Goal: Answer question/provide support: Share knowledge or assist other users

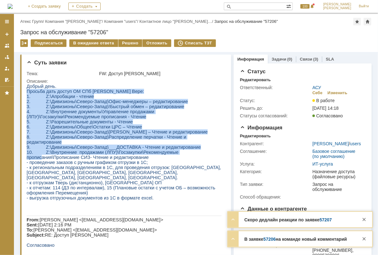
drag, startPoint x: 27, startPoint y: 92, endPoint x: 181, endPoint y: 153, distance: 165.0
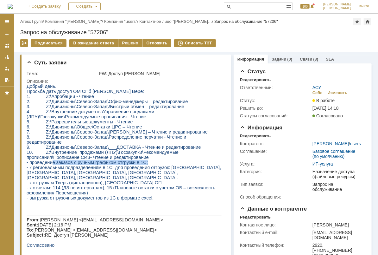
drag, startPoint x: 67, startPoint y: 165, endPoint x: 189, endPoint y: 165, distance: 122.6
click at [189, 164] on p "- проведение заказов с ручным графиком отгрузки в 1С;" at bounding box center [123, 161] width 195 height 5
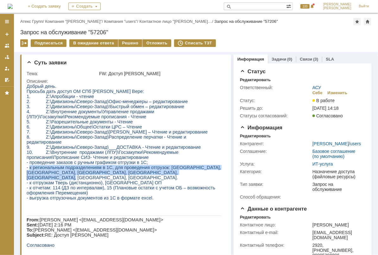
drag, startPoint x: 29, startPoint y: 168, endPoint x: 208, endPoint y: 173, distance: 179.0
click at [208, 173] on p "- к региональным подразделениям в 1С, для проведения отгрузок: [GEOGRAPHIC_DATA…" at bounding box center [123, 171] width 195 height 15
click at [97, 171] on span "- к региональным подразделениям в 1С, для проведения отгрузок: [GEOGRAPHIC_DATA…" at bounding box center [123, 171] width 194 height 15
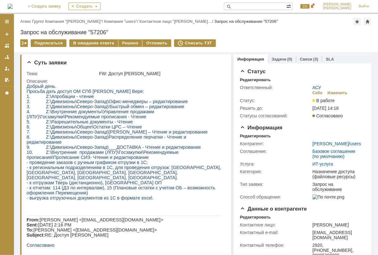
click at [109, 171] on span "- к региональным подразделениям в 1С, для проведения отгрузок: [GEOGRAPHIC_DATA…" at bounding box center [123, 171] width 194 height 15
drag, startPoint x: 57, startPoint y: 181, endPoint x: 122, endPoint y: 181, distance: 64.9
click at [122, 181] on p "- к отгрузкам Тверь (дистанционно), [GEOGRAPHIC_DATA] ОП" at bounding box center [123, 182] width 195 height 5
click at [120, 44] on div "Решено" at bounding box center [130, 43] width 24 height 8
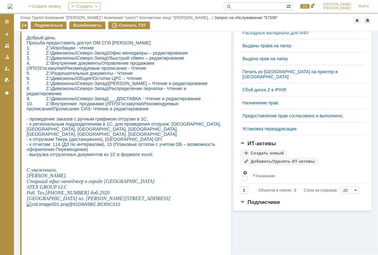
scroll to position [136, 0]
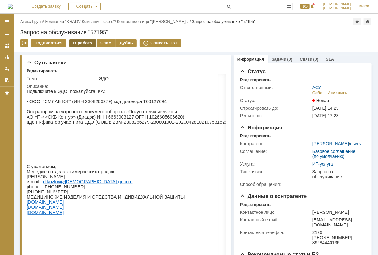
click at [82, 44] on div "В работу" at bounding box center [82, 43] width 27 height 8
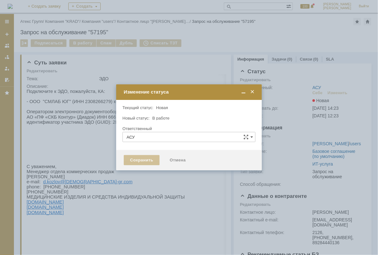
type input "Еремина Полина"
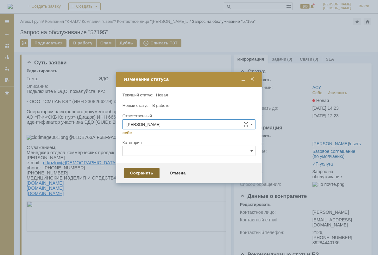
click at [145, 172] on div "Сохранить" at bounding box center [142, 173] width 36 height 10
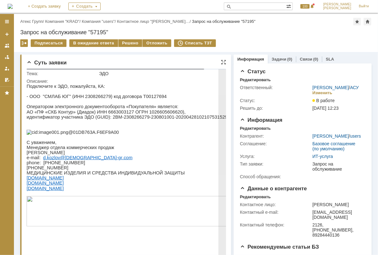
click at [116, 113] on p "АО «ПФ «СКБ Контур» (Диадок) ИНН 6663003127 ОГРН 1026605606620)," at bounding box center [137, 111] width 222 height 5
drag, startPoint x: 116, startPoint y: 113, endPoint x: 107, endPoint y: 104, distance: 13.4
click at [107, 104] on p at bounding box center [137, 100] width 222 height 5
click at [97, 96] on p "- ООО "СМЛАБ ЮГ" (ИНН 2308266279) код договора Т00127694" at bounding box center [137, 95] width 222 height 5
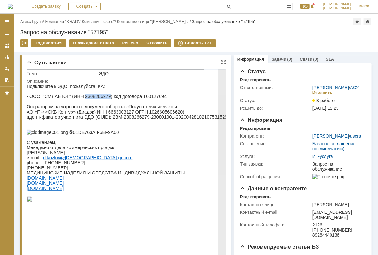
click at [97, 96] on p "- ООО "СМЛАБ ЮГ" (ИНН 2308266279) код договора Т00127694" at bounding box center [137, 95] width 222 height 5
copy p "2308266279"
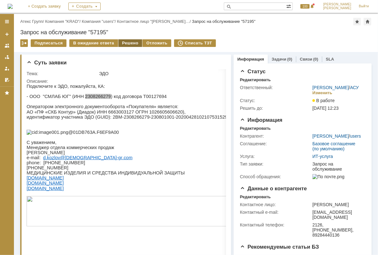
click at [124, 41] on div "Решено" at bounding box center [130, 43] width 24 height 8
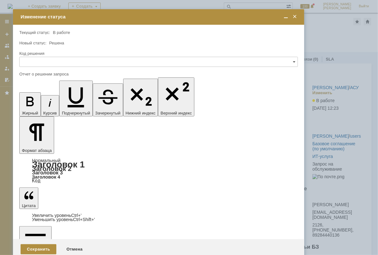
drag, startPoint x: 180, startPoint y: 54, endPoint x: 152, endPoint y: 12, distance: 50.9
click at [152, 12] on td "Изменение статуса" at bounding box center [158, 17] width 291 height 16
drag, startPoint x: 151, startPoint y: 1773, endPoint x: -79, endPoint y: 1775, distance: 230.5
copy div "УПД подключен к договору, контрагент добавлен в Адаптер."
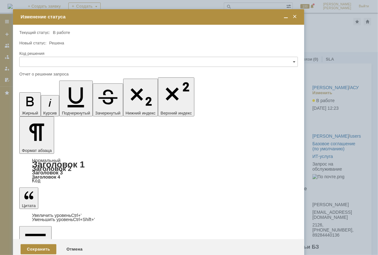
click at [46, 244] on div "Сохранить" at bounding box center [39, 249] width 36 height 10
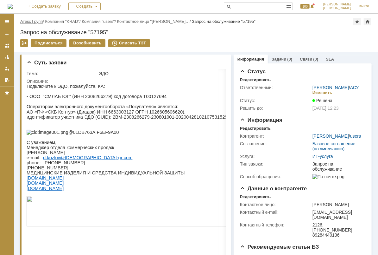
click at [39, 23] on link "Атекс Групп" at bounding box center [31, 21] width 22 height 5
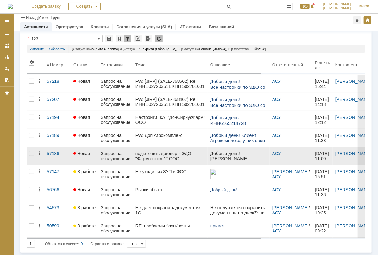
scroll to position [21, 0]
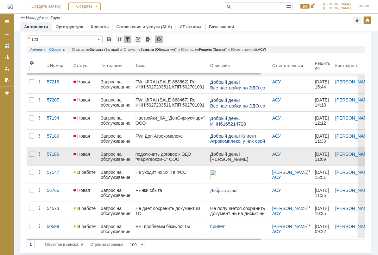
click at [165, 153] on div "подключить договор к ЭДО "Фармгеоком-1" ООО" at bounding box center [171, 156] width 70 height 10
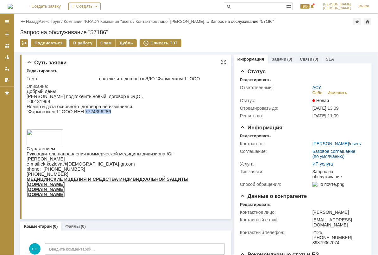
drag, startPoint x: 80, startPoint y: 113, endPoint x: 104, endPoint y: 114, distance: 23.4
click at [104, 114] on p ""Фармгеоком-1" ООО ИНН 7724396286" at bounding box center [107, 111] width 162 height 5
copy p "7724396286"
click at [41, 102] on p "Т00131969" at bounding box center [107, 100] width 162 height 5
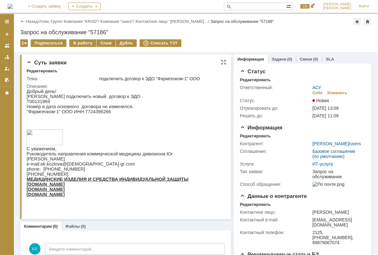
copy p "Т00131969"
click at [82, 46] on div "В работу" at bounding box center [82, 43] width 27 height 8
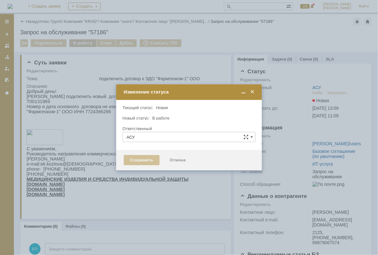
type input "[PERSON_NAME]"
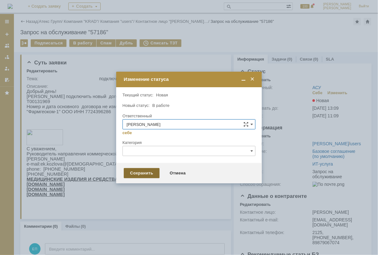
click at [142, 174] on div "Сохранить" at bounding box center [142, 173] width 36 height 10
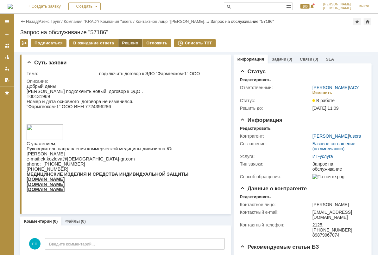
drag, startPoint x: 125, startPoint y: 41, endPoint x: 114, endPoint y: 7, distance: 35.9
click at [125, 41] on div "Решено" at bounding box center [130, 43] width 24 height 8
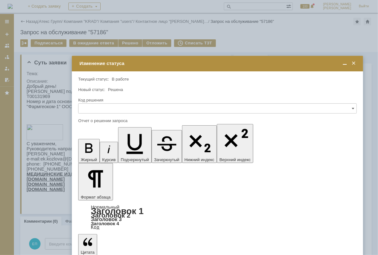
drag, startPoint x: 156, startPoint y: 55, endPoint x: 186, endPoint y: 60, distance: 30.7
click at [186, 60] on td "Изменение статуса" at bounding box center [217, 64] width 291 height 16
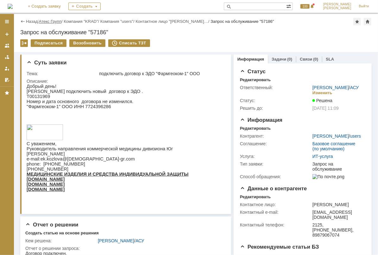
click at [48, 21] on link "Атекс Групп" at bounding box center [50, 21] width 22 height 5
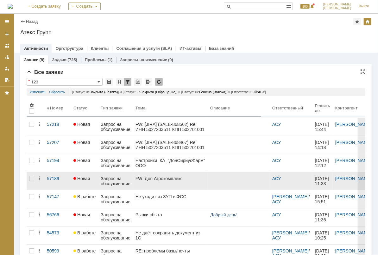
click at [187, 179] on div "FW: Доп Агрокомплекс" at bounding box center [171, 178] width 70 height 5
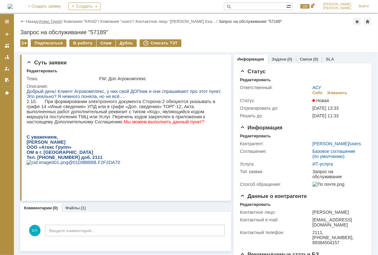
click at [52, 20] on link "Атекс Групп" at bounding box center [50, 21] width 22 height 5
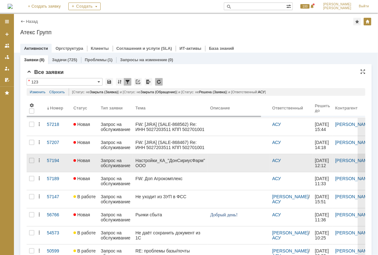
click at [168, 164] on div "Настройки_КА_"ДонСириусФарм" ООО" at bounding box center [171, 163] width 70 height 10
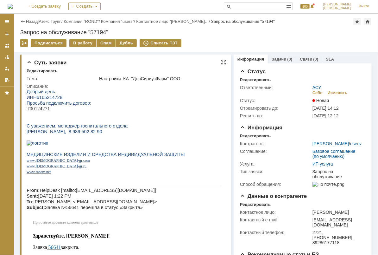
drag, startPoint x: 125, startPoint y: 128, endPoint x: -28, endPoint y: 98, distance: 155.7
click at [99, 127] on span "С уважением, менеджер госпитального отдела" at bounding box center [76, 125] width 101 height 5
click at [98, 134] on p "Чигрина Ирина, 8 989 502 82 90" at bounding box center [123, 131] width 195 height 6
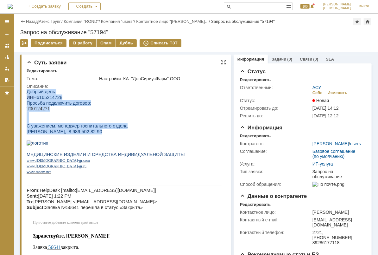
drag, startPoint x: 98, startPoint y: 138, endPoint x: 19, endPoint y: 93, distance: 90.5
drag, startPoint x: 19, startPoint y: 93, endPoint x: 41, endPoint y: 110, distance: 27.4
click at [41, 113] on p at bounding box center [123, 114] width 195 height 6
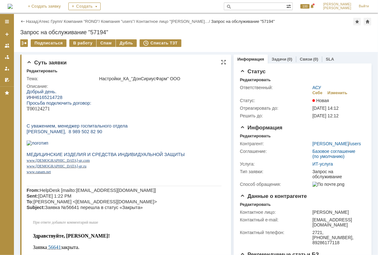
click at [34, 95] on span "ИНН" at bounding box center [31, 96] width 10 height 5
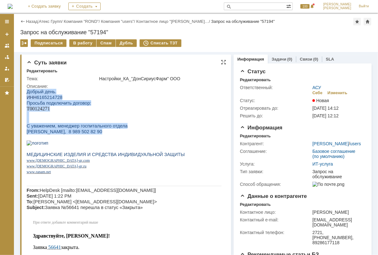
drag, startPoint x: 27, startPoint y: 91, endPoint x: 106, endPoint y: 137, distance: 91.1
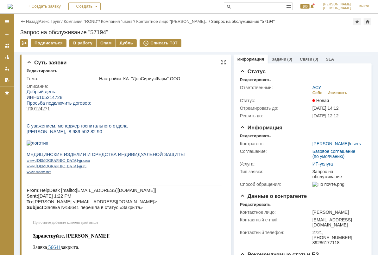
drag, startPoint x: 106, startPoint y: 137, endPoint x: 98, endPoint y: 141, distance: 8.1
click at [98, 140] on p at bounding box center [123, 137] width 195 height 6
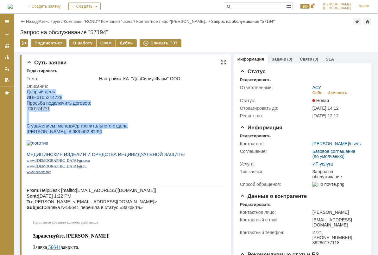
drag, startPoint x: 96, startPoint y: 139, endPoint x: 16, endPoint y: 87, distance: 95.4
drag, startPoint x: 16, startPoint y: 87, endPoint x: 50, endPoint y: 109, distance: 40.4
click at [48, 105] on span "Просьба подключить договор:" at bounding box center [58, 102] width 65 height 5
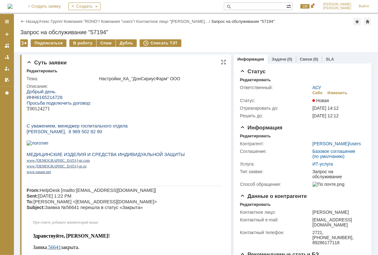
click at [50, 109] on p "Т00124271" at bounding box center [123, 108] width 195 height 6
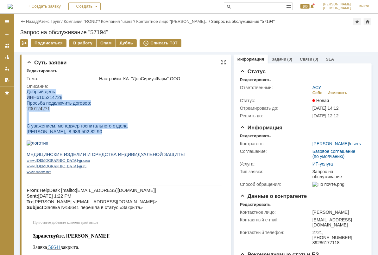
drag, startPoint x: 26, startPoint y: 91, endPoint x: 117, endPoint y: 140, distance: 103.3
drag, startPoint x: 117, startPoint y: 140, endPoint x: 93, endPoint y: 137, distance: 24.2
click at [94, 134] on p "Чигрина Ирина, 8 989 502 82 90" at bounding box center [123, 131] width 195 height 6
drag, startPoint x: 93, startPoint y: 137, endPoint x: 25, endPoint y: 97, distance: 78.9
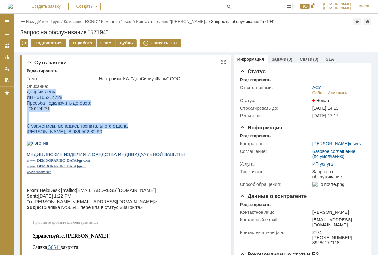
click at [97, 134] on p "Чигрина Ирина, 8 989 502 82 90" at bounding box center [123, 131] width 195 height 6
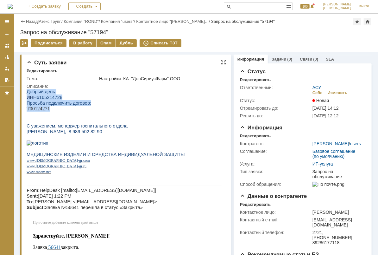
drag, startPoint x: 53, startPoint y: 109, endPoint x: 22, endPoint y: 90, distance: 35.5
click at [77, 108] on p "Т00124271" at bounding box center [123, 108] width 195 height 6
drag, startPoint x: 53, startPoint y: 110, endPoint x: 24, endPoint y: 93, distance: 33.5
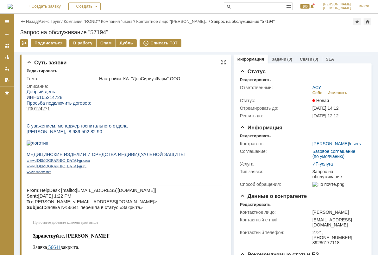
drag, startPoint x: 24, startPoint y: 93, endPoint x: 57, endPoint y: 111, distance: 38.0
click at [57, 111] on p at bounding box center [123, 114] width 195 height 6
drag, startPoint x: 55, startPoint y: 110, endPoint x: 26, endPoint y: 96, distance: 33.0
click at [64, 111] on p "Т00124271" at bounding box center [123, 108] width 195 height 6
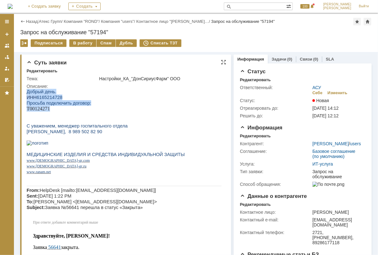
drag, startPoint x: 61, startPoint y: 109, endPoint x: 25, endPoint y: 99, distance: 37.9
drag, startPoint x: 60, startPoint y: 107, endPoint x: 56, endPoint y: 104, distance: 5.6
click at [60, 107] on p "Т00124271" at bounding box center [123, 108] width 195 height 6
click at [48, 96] on span "6165214728" at bounding box center [49, 96] width 26 height 5
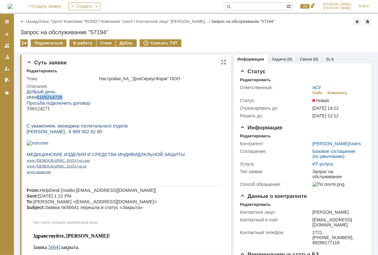
drag, startPoint x: 36, startPoint y: 96, endPoint x: 59, endPoint y: 94, distance: 22.9
click at [59, 94] on span "6165214728" at bounding box center [49, 96] width 26 height 5
copy span "6165214728"
click at [89, 42] on div "В работу" at bounding box center [82, 43] width 27 height 8
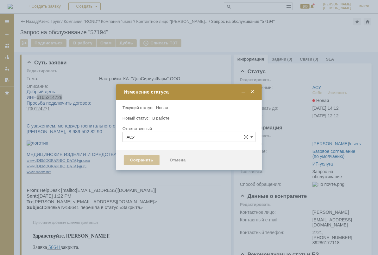
type input "[PERSON_NAME]"
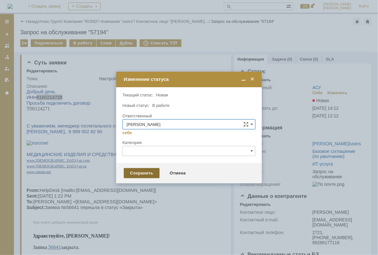
click at [148, 176] on div "Сохранить" at bounding box center [142, 173] width 36 height 10
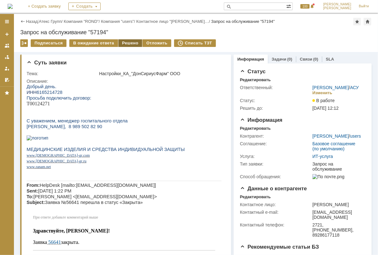
click at [133, 42] on div "Решено" at bounding box center [130, 43] width 24 height 8
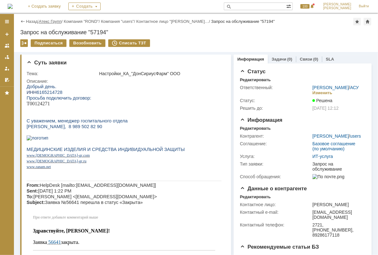
click at [43, 21] on link "Атекс Групп" at bounding box center [50, 21] width 22 height 5
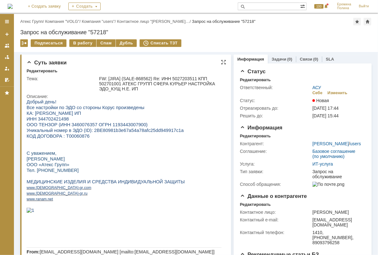
click at [39, 118] on span "ИНН 344702421498" at bounding box center [47, 118] width 42 height 5
click at [38, 119] on span "ИНН 344702421498" at bounding box center [47, 118] width 42 height 5
click at [37, 119] on span "ИНН 344702421498" at bounding box center [47, 118] width 42 height 5
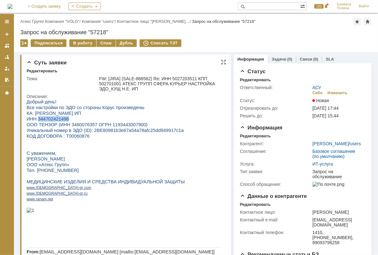
copy span "344702421498"
click at [38, 112] on span "КА: [PERSON_NAME] ИП" at bounding box center [53, 112] width 54 height 5
click at [94, 111] on p "КА: [PERSON_NAME] ИП" at bounding box center [123, 113] width 195 height 6
click at [87, 124] on span "ООО ТЕНЗОР (ИНН 3460076357 ОГРН 1193443007900)" at bounding box center [86, 124] width 121 height 5
click at [86, 135] on p "КОД ДОГОВОРА : Т00060876" at bounding box center [123, 136] width 195 height 6
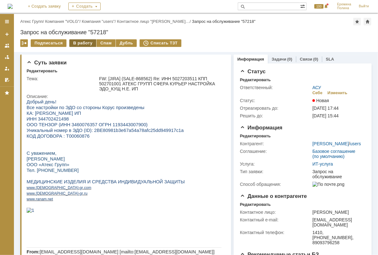
click at [86, 44] on div "В работу" at bounding box center [82, 43] width 27 height 8
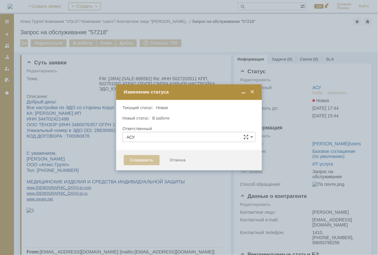
type input "[PERSON_NAME]"
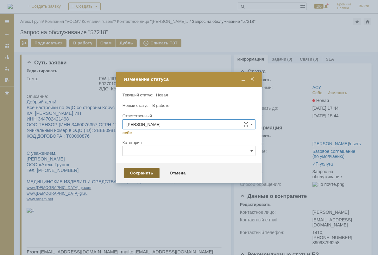
click at [148, 170] on div "Сохранить" at bounding box center [142, 173] width 36 height 10
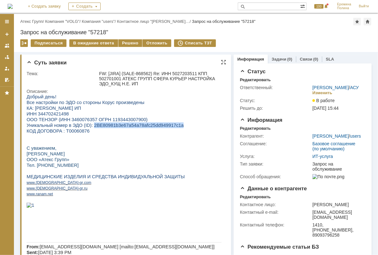
drag, startPoint x: 88, startPoint y: 124, endPoint x: 168, endPoint y: 125, distance: 79.5
click at [168, 125] on p "Уникальный номер в ЭДО (ID): 2BE80981b3e67a54a78afc25dd949917c1a" at bounding box center [123, 125] width 195 height 6
copy span "2BE80981b3e67a54a78afc25dd949917c1a"
click at [131, 42] on div "Решено" at bounding box center [130, 43] width 24 height 8
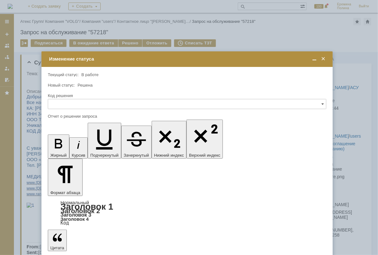
drag, startPoint x: 238, startPoint y: 1813, endPoint x: 253, endPoint y: 1815, distance: 15.4
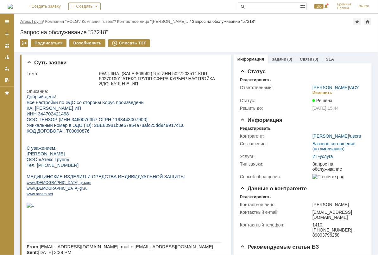
click at [42, 19] on link "Атекс Групп" at bounding box center [31, 21] width 22 height 5
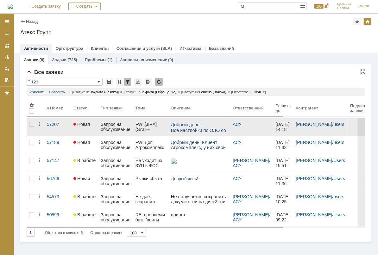
click at [112, 128] on div "Запрос на обслуживание" at bounding box center [116, 127] width 30 height 10
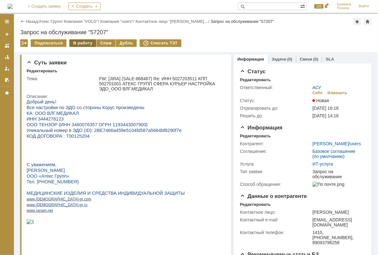
click at [86, 42] on div "В работу" at bounding box center [82, 43] width 27 height 8
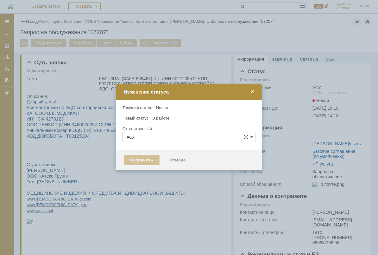
type input "[PERSON_NAME]"
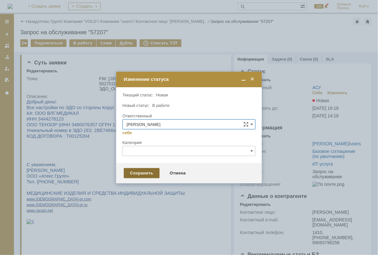
click at [141, 176] on div "Сохранить" at bounding box center [142, 173] width 36 height 10
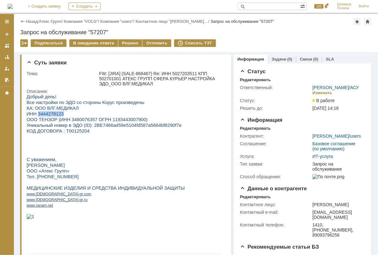
drag, startPoint x: 36, startPoint y: 114, endPoint x: 60, endPoint y: 114, distance: 23.8
click at [60, 114] on p "ИНН 3444278123" at bounding box center [123, 114] width 195 height 6
copy span "3444278123"
drag, startPoint x: 87, startPoint y: 124, endPoint x: 166, endPoint y: 125, distance: 78.2
click at [166, 125] on span "Уникальный номер в ЭДО (ID): 2BE7466a459e5104fd587a5664bf8290f7e" at bounding box center [103, 124] width 155 height 5
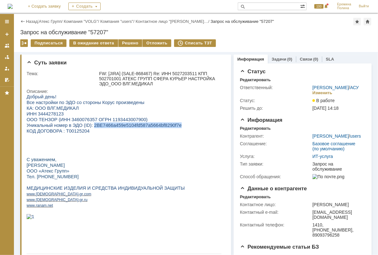
copy span "2BE7466a459e5104fd587a5664bf8290f7e"
drag, startPoint x: 37, startPoint y: 112, endPoint x: 60, endPoint y: 113, distance: 22.8
click at [60, 113] on p "ИНН 3444278123" at bounding box center [123, 114] width 195 height 6
copy span "3444278123"
click at [123, 44] on div "Решено" at bounding box center [130, 43] width 24 height 8
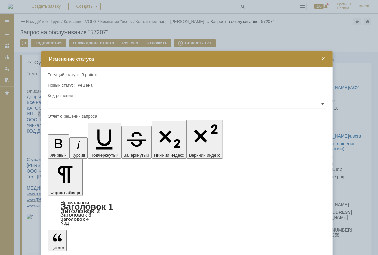
drag, startPoint x: 84, startPoint y: 1815, endPoint x: -11, endPoint y: 1795, distance: 97.2
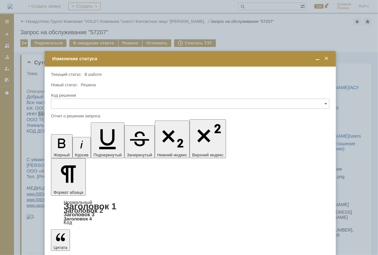
drag, startPoint x: 125, startPoint y: 56, endPoint x: 129, endPoint y: 54, distance: 3.7
click at [129, 56] on div "Изменение статуса" at bounding box center [190, 59] width 277 height 6
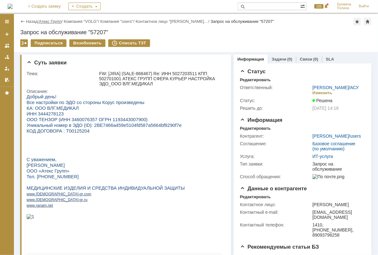
click at [58, 21] on link "Атекс Групп" at bounding box center [50, 21] width 22 height 5
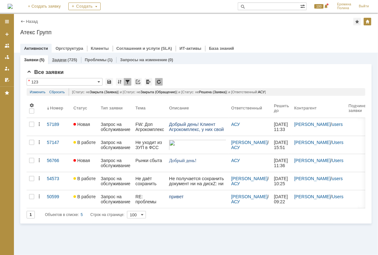
click at [76, 59] on div "(725)" at bounding box center [72, 59] width 10 height 5
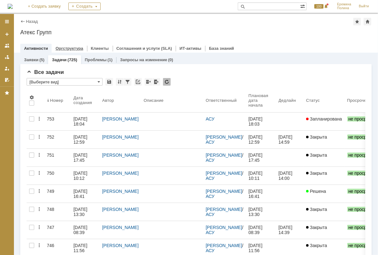
click at [65, 47] on link "Оргструктура" at bounding box center [69, 48] width 28 height 5
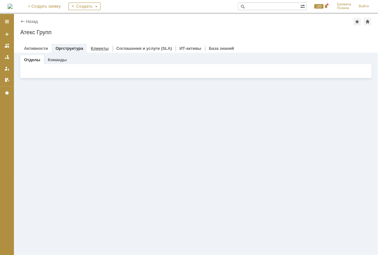
click at [99, 48] on link "Клиенты" at bounding box center [100, 48] width 18 height 5
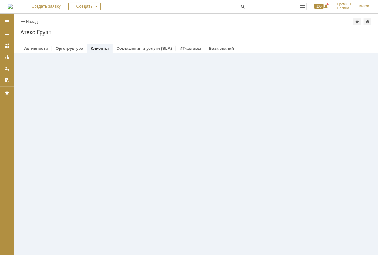
click at [123, 47] on link "Соглашения и услуги (SLA)" at bounding box center [145, 48] width 56 height 5
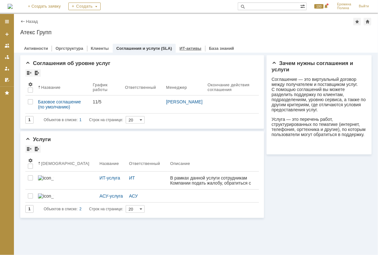
click at [186, 48] on link "ИТ-активы" at bounding box center [191, 48] width 22 height 5
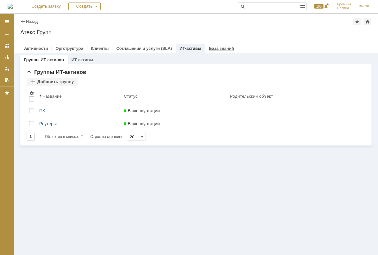
click at [209, 47] on link "База знаний" at bounding box center [221, 48] width 25 height 5
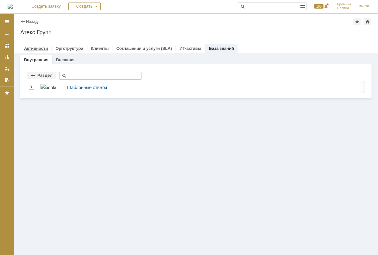
click at [37, 48] on link "Активности" at bounding box center [36, 48] width 24 height 5
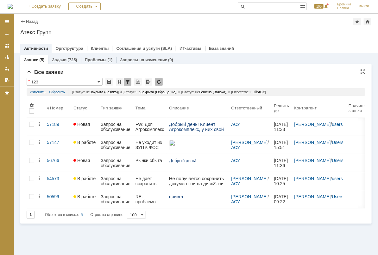
click at [96, 80] on input "123" at bounding box center [65, 82] width 76 height 8
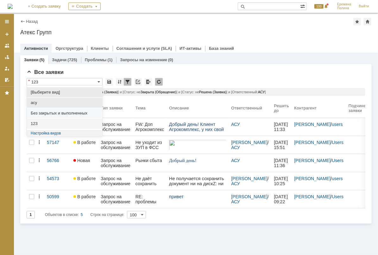
click at [65, 102] on span "асу" at bounding box center [65, 102] width 68 height 5
type input "асу"
type input "50"
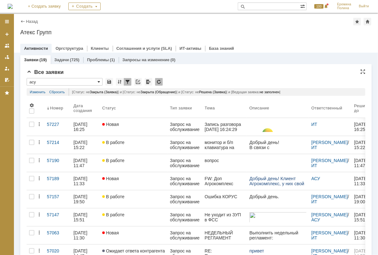
click at [99, 83] on span at bounding box center [99, 81] width 3 height 5
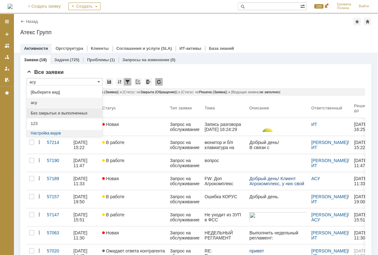
click at [77, 112] on span "Без закрытых и выполненных" at bounding box center [65, 113] width 68 height 5
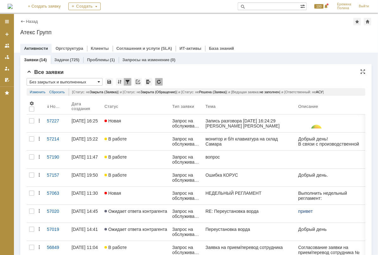
click at [98, 79] on span at bounding box center [99, 81] width 3 height 5
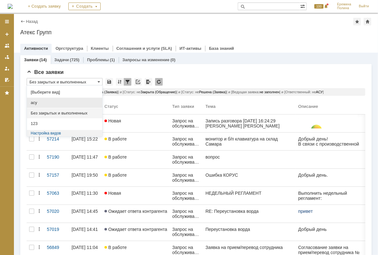
click at [54, 101] on span "асу" at bounding box center [65, 102] width 68 height 5
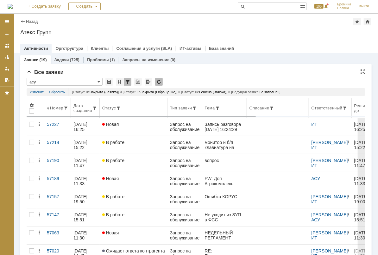
type input "асу"
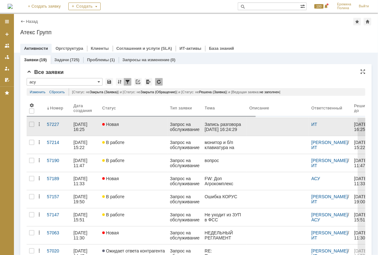
click at [110, 124] on span "Новая" at bounding box center [110, 124] width 17 height 5
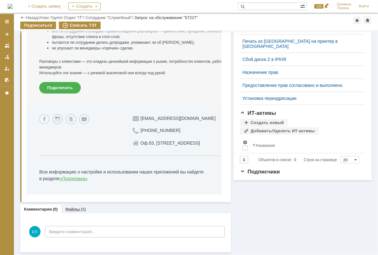
drag, startPoint x: 72, startPoint y: 212, endPoint x: 45, endPoint y: 376, distance: 165.7
click at [72, 212] on div "Файлы (1)" at bounding box center [75, 208] width 28 height 9
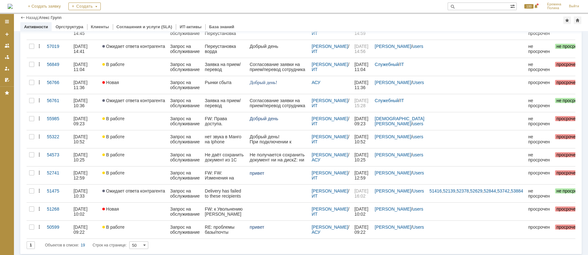
scroll to position [187, 0]
